Goal: Information Seeking & Learning: Compare options

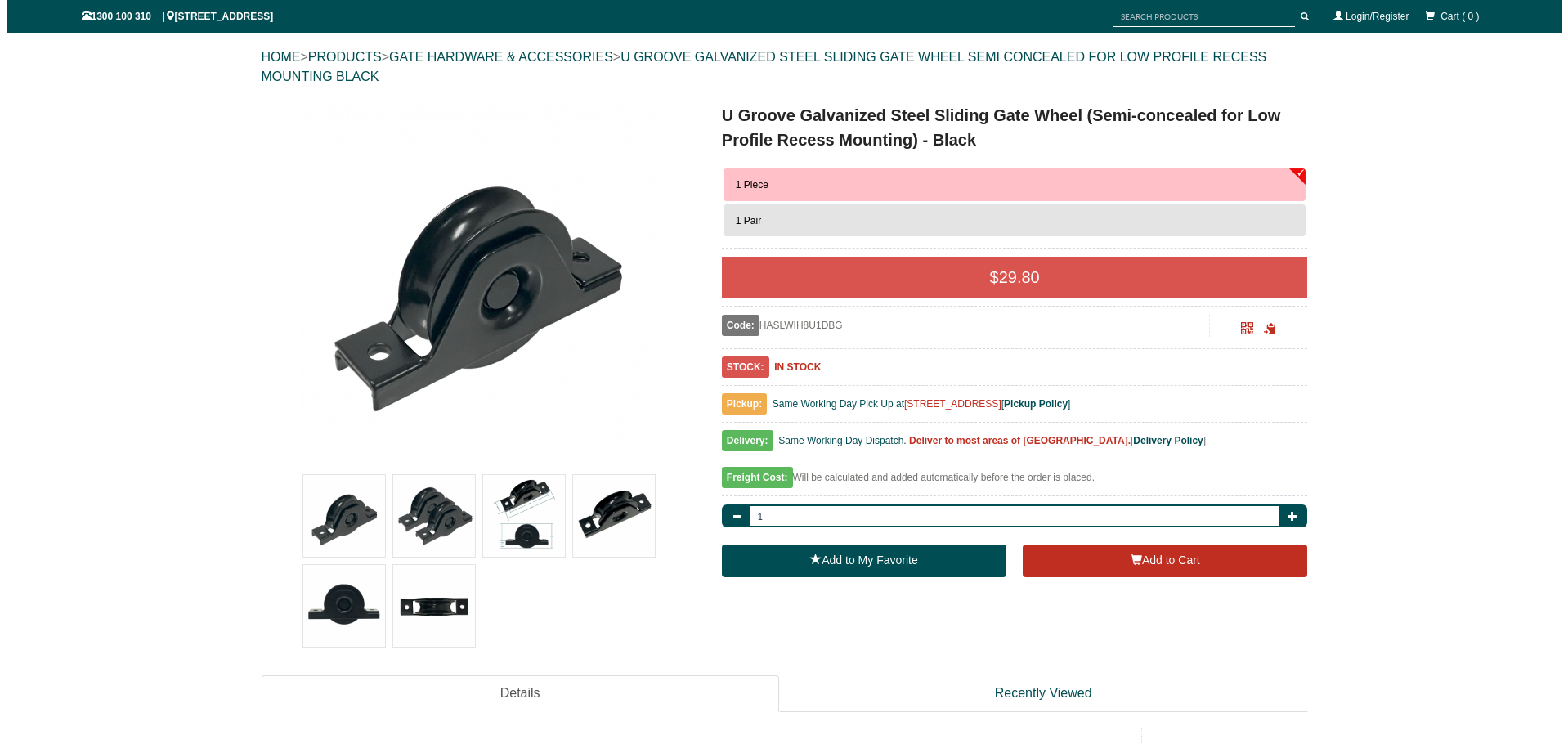
scroll to position [286, 0]
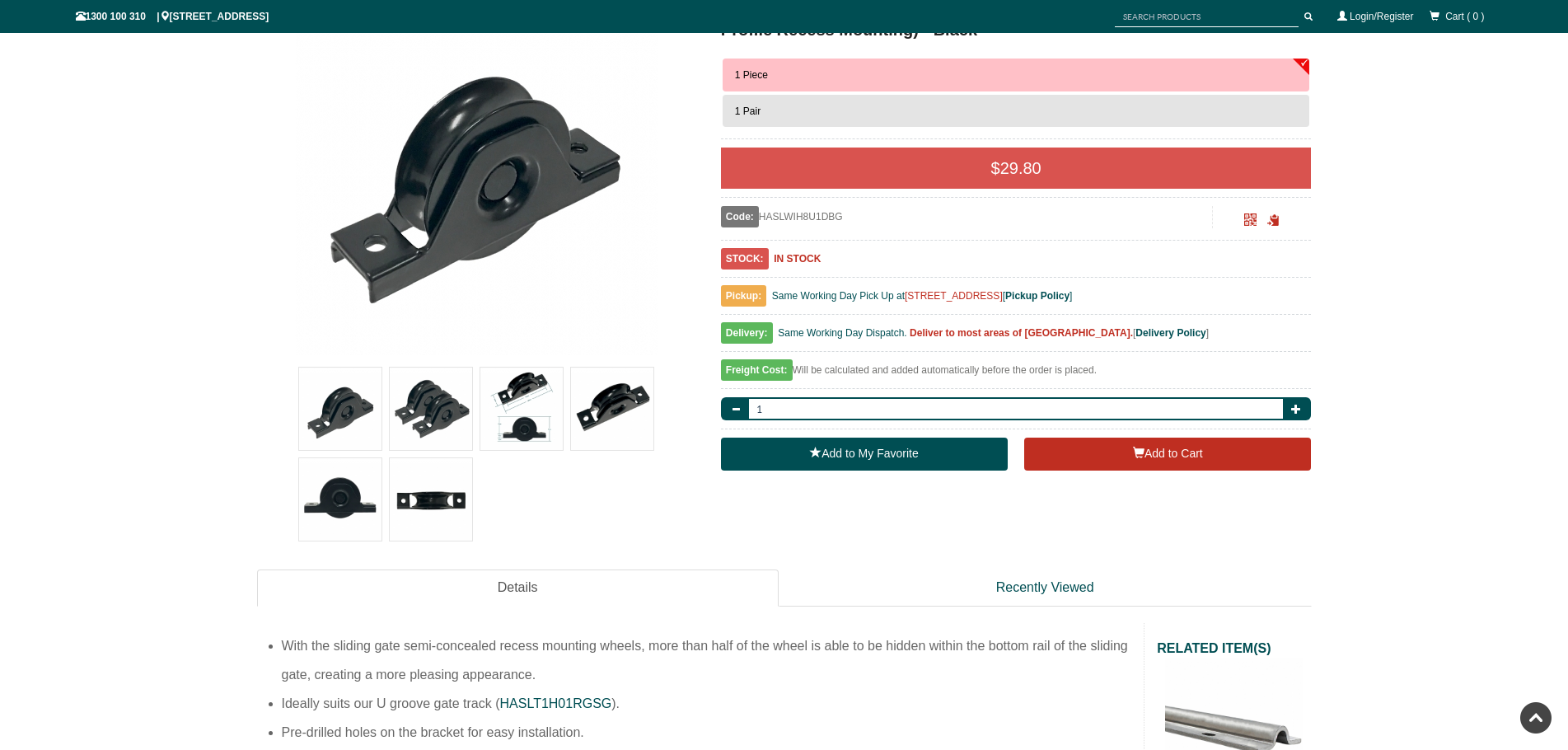
click at [538, 399] on img at bounding box center [521, 409] width 82 height 83
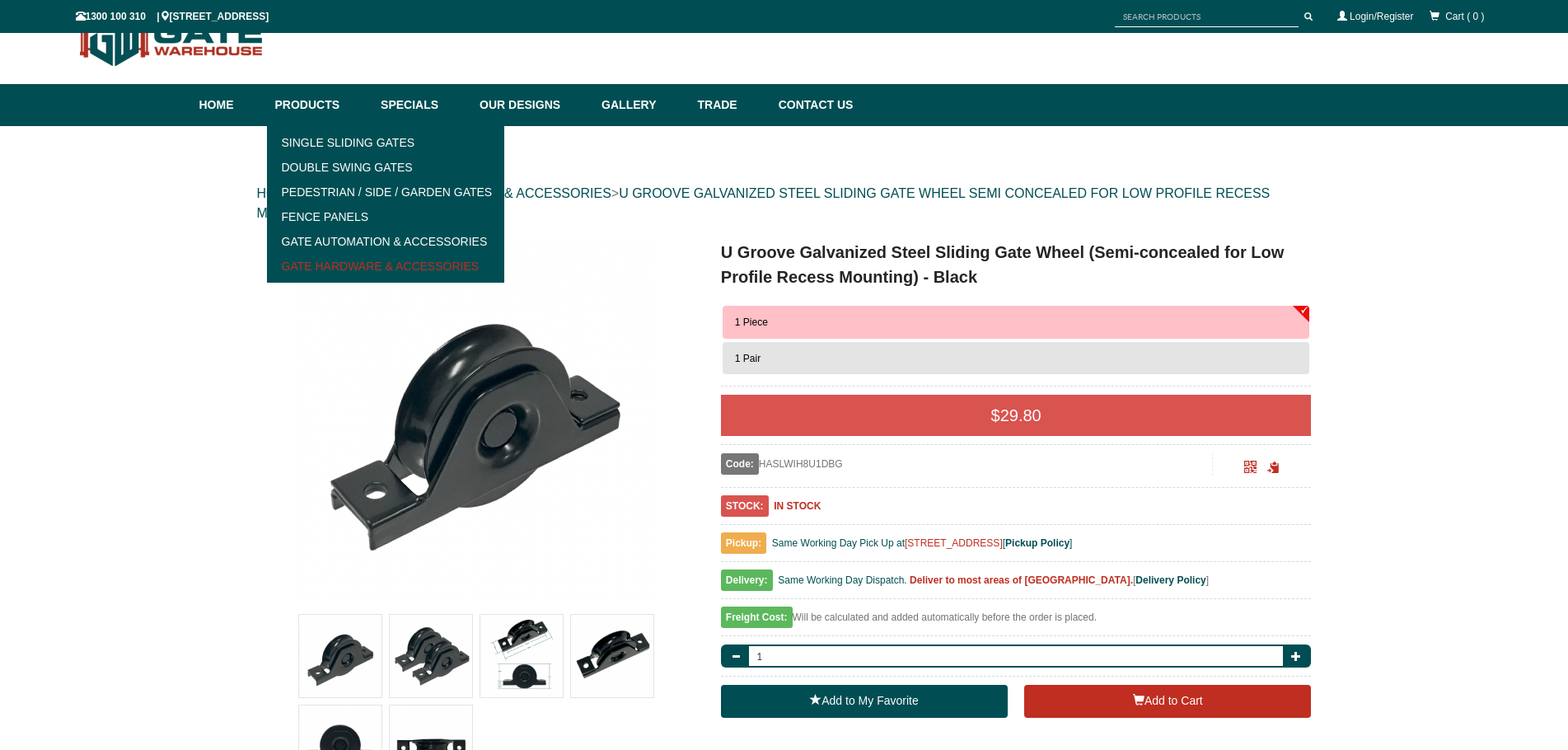
click at [326, 268] on link "Gate Hardware & Accessories" at bounding box center [386, 266] width 228 height 25
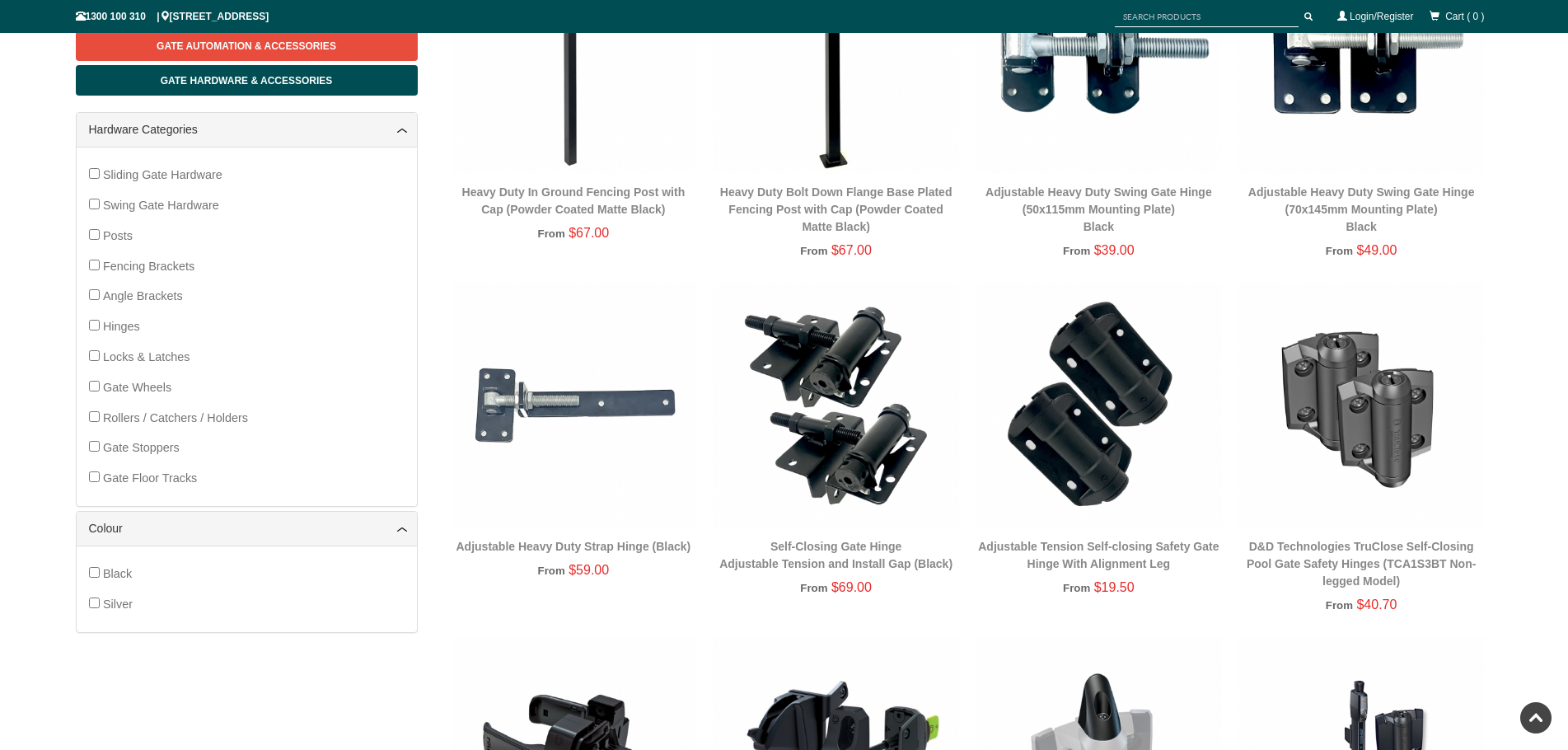
click at [1491, 297] on div "D&D Technologies TruClose Self-Closing Pool Gate Safety Hinges (TCA1S3BT Non-le…" at bounding box center [1361, 459] width 263 height 354
